Goal: Information Seeking & Learning: Learn about a topic

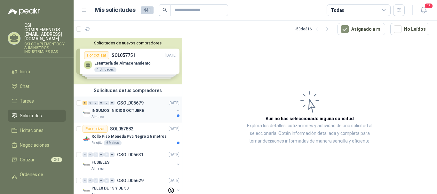
click at [108, 109] on p "INSUMOS INICIOS OCTUBRE" at bounding box center [117, 111] width 52 height 6
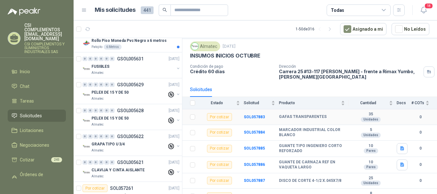
scroll to position [27, 0]
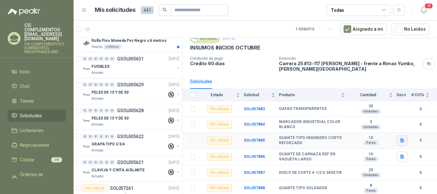
click at [400, 138] on icon "button" at bounding box center [402, 140] width 4 height 4
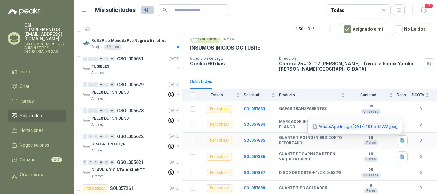
click at [388, 127] on button "WhatsApp Image [DATE] 10.05.07 AM.jpeg" at bounding box center [354, 126] width 87 height 7
click at [400, 156] on icon "button" at bounding box center [402, 157] width 4 height 4
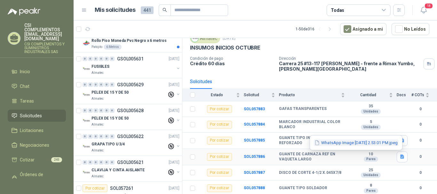
click at [388, 139] on div "WhatsApp Image [DATE] 2.53.01 PM.jpeg" at bounding box center [355, 142] width 93 height 15
click at [390, 142] on button "WhatsApp Image [DATE] 2.53.01 PM.jpeg" at bounding box center [356, 142] width 84 height 7
click at [387, 81] on div "Solicitudes" at bounding box center [309, 81] width 239 height 15
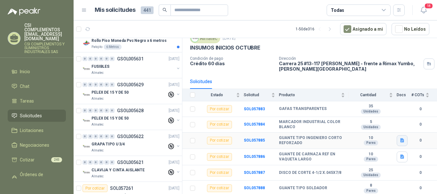
click at [399, 141] on icon "button" at bounding box center [401, 140] width 5 height 5
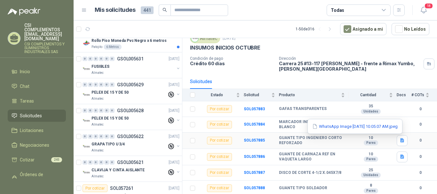
click at [321, 129] on button "WhatsApp Image [DATE] 10.05.07 AM.jpeg" at bounding box center [354, 126] width 87 height 7
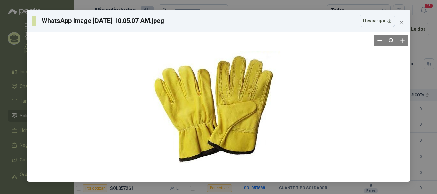
drag, startPoint x: 207, startPoint y: 82, endPoint x: 179, endPoint y: 119, distance: 46.6
click at [179, 119] on div at bounding box center [219, 107] width 152 height 144
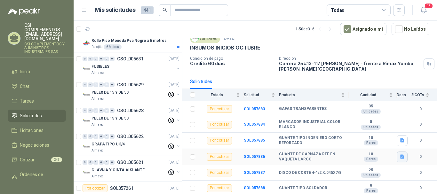
click at [399, 156] on icon "button" at bounding box center [401, 156] width 5 height 5
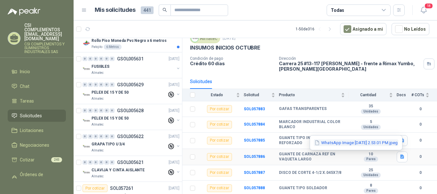
click at [347, 139] on button "WhatsApp Image [DATE] 2.53.01 PM.jpeg" at bounding box center [356, 142] width 84 height 7
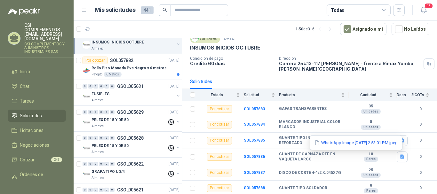
scroll to position [32, 0]
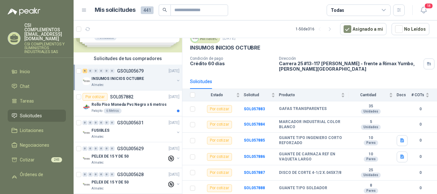
click at [32, 112] on span "Solicitudes" at bounding box center [31, 115] width 22 height 7
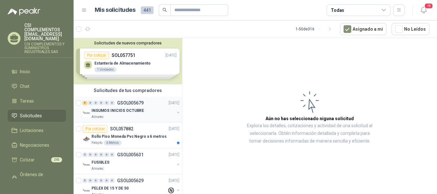
scroll to position [32, 0]
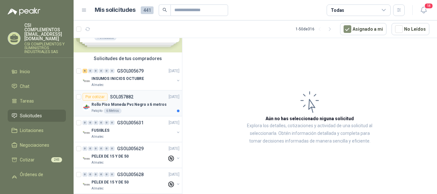
click at [142, 106] on p "Rollo Piso Moneda Pvc Negro x 6 metros" at bounding box center [128, 105] width 75 height 6
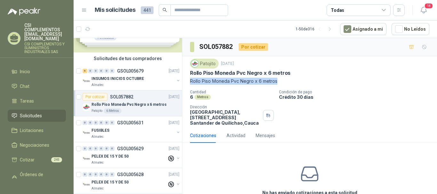
drag, startPoint x: 189, startPoint y: 81, endPoint x: 278, endPoint y: 82, distance: 88.9
click at [278, 82] on div "Patojito [DATE] Rollo Piso Moneda Pvc Negro x 6 metros Rollo Piso Moneda Pvc Ne…" at bounding box center [309, 92] width 254 height 72
copy p "Rollo Piso Moneda Pvc Negro x 6 metros"
